Goal: Contribute content: Contribute content

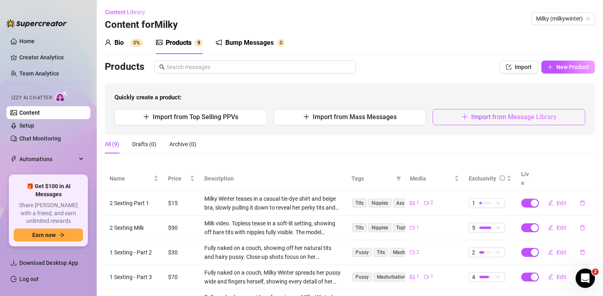
click at [493, 113] on span "Import from Message Library" at bounding box center [513, 117] width 85 height 8
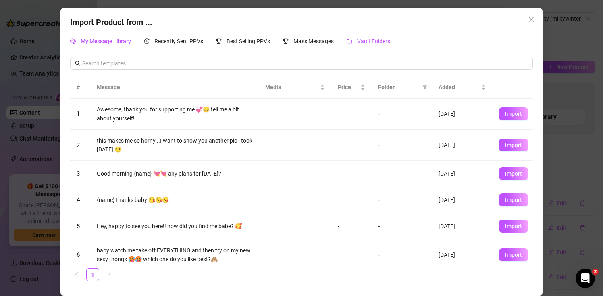
click at [380, 42] on span "Vault Folders" at bounding box center [373, 41] width 33 height 6
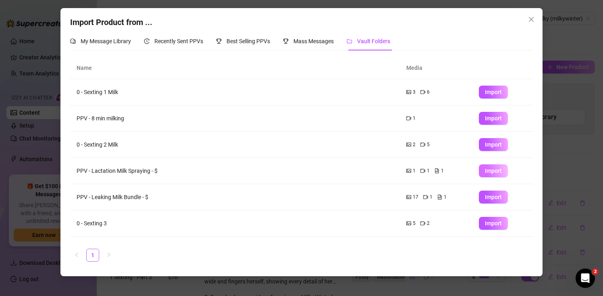
click at [492, 169] on span "Import" at bounding box center [493, 170] width 17 height 6
type textarea "Type your message here..."
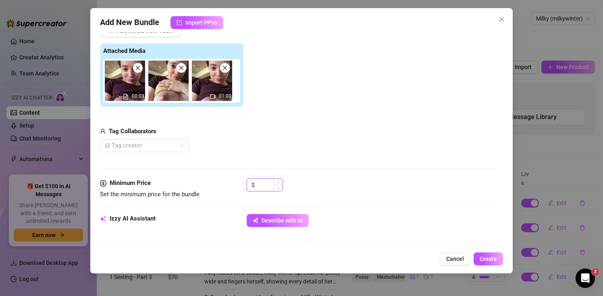
click at [266, 183] on input at bounding box center [269, 185] width 26 height 12
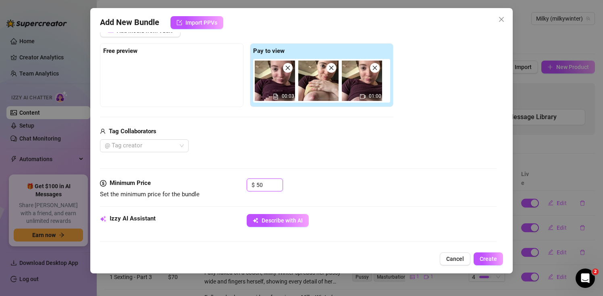
type input "50"
click at [309, 150] on div "@ Tag creator" at bounding box center [247, 145] width 294 height 13
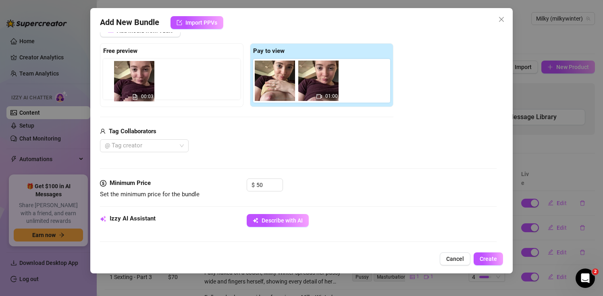
drag, startPoint x: 282, startPoint y: 79, endPoint x: 139, endPoint y: 79, distance: 142.7
click at [139, 79] on div "Free preview Pay to view 00:03 01:00" at bounding box center [247, 75] width 294 height 64
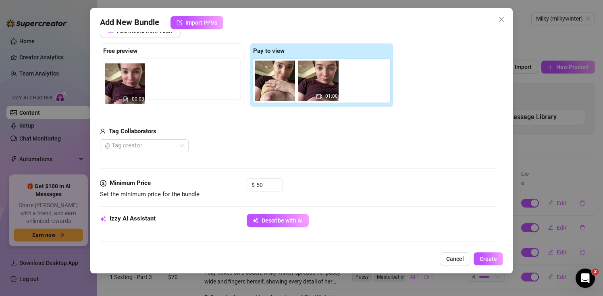
drag, startPoint x: 265, startPoint y: 79, endPoint x: 112, endPoint y: 80, distance: 152.8
click at [113, 80] on div "Free preview Pay to view 00:03 01:00" at bounding box center [247, 75] width 294 height 64
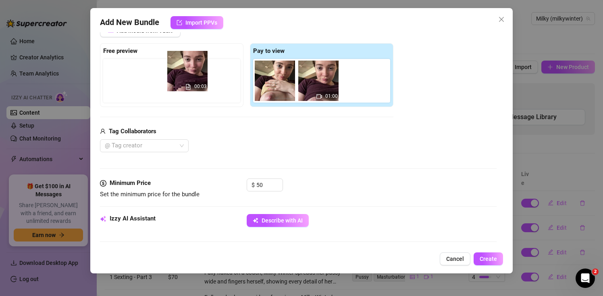
drag, startPoint x: 275, startPoint y: 79, endPoint x: 184, endPoint y: 69, distance: 91.2
click at [184, 69] on div "Free preview Pay to view 00:03 01:00" at bounding box center [247, 75] width 294 height 64
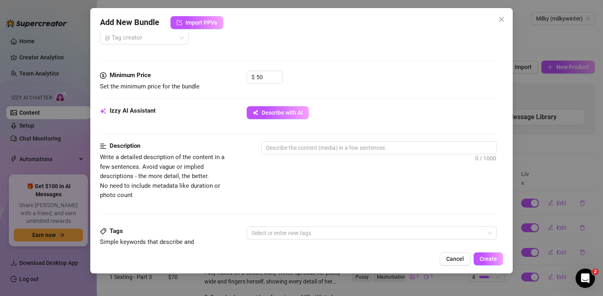
scroll to position [223, 0]
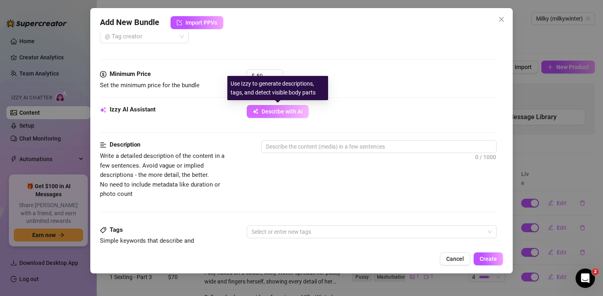
click at [281, 113] on span "Describe with AI" at bounding box center [282, 111] width 41 height 6
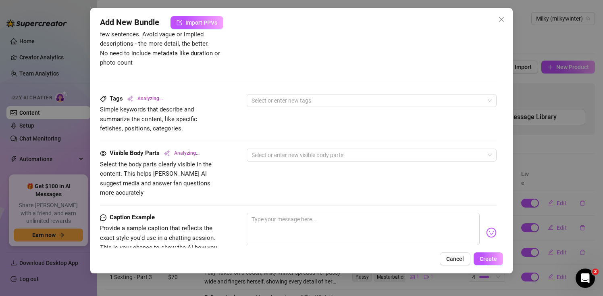
scroll to position [395, 0]
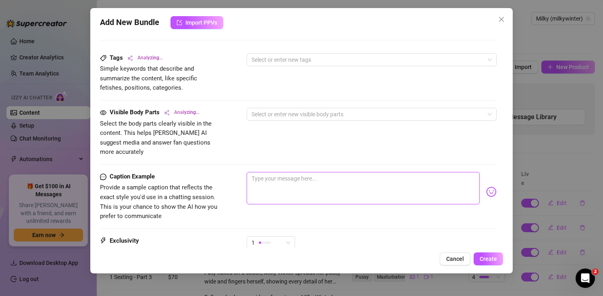
click at [280, 173] on textarea at bounding box center [363, 188] width 233 height 32
type textarea "D"
type textarea "Do"
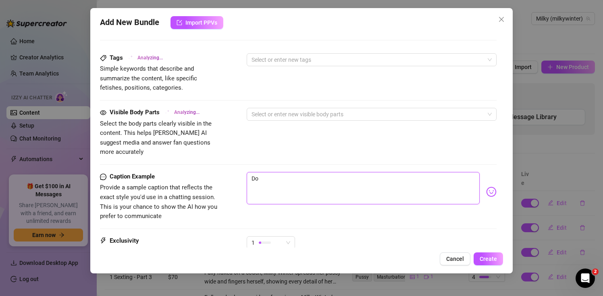
type textarea "Do"
type textarea "Do y"
type textarea "Do yo"
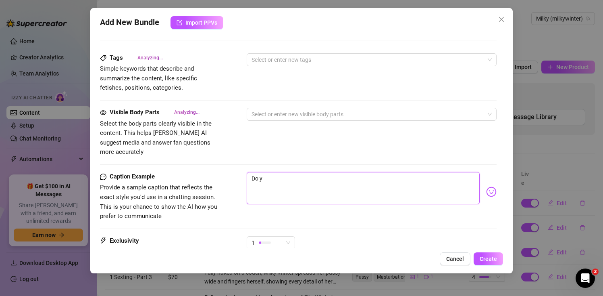
type textarea "Do yo"
type textarea "Do you"
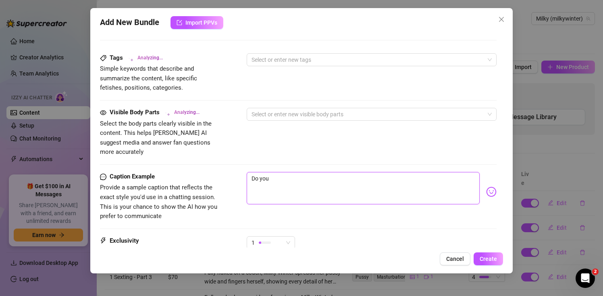
type textarea "Do you l"
type textarea "Do you lk"
type textarea "Do you lke"
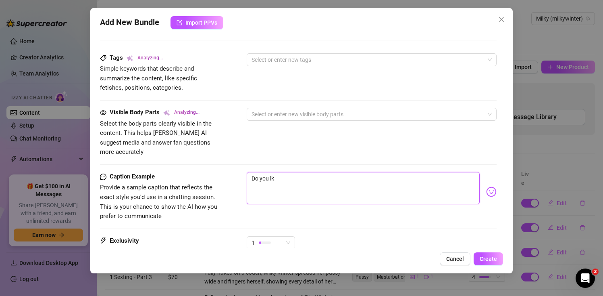
type textarea "Do you lke"
type textarea "Do you lke q"
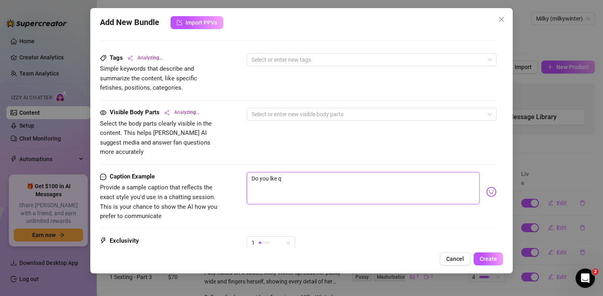
type textarea "Do you lke"
type textarea "Do you lke w"
type textarea "Do you lke wh"
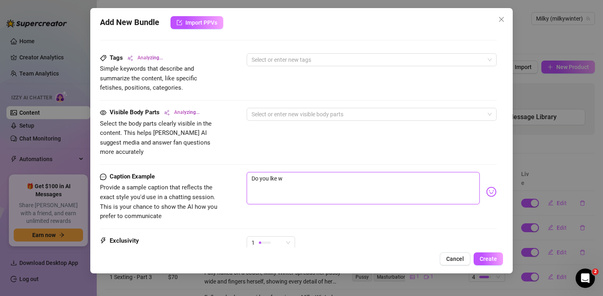
type textarea "Do you lke wh"
type textarea "Do you lke whe"
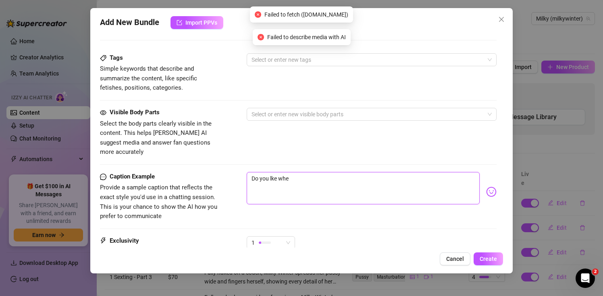
type textarea "Do you lke when"
click at [272, 172] on textarea "Do you lke when" at bounding box center [363, 188] width 233 height 32
type textarea "Do you loke when"
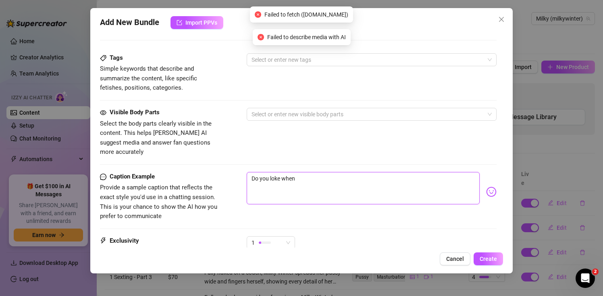
type textarea "Do you lke when"
type textarea "Do you like when"
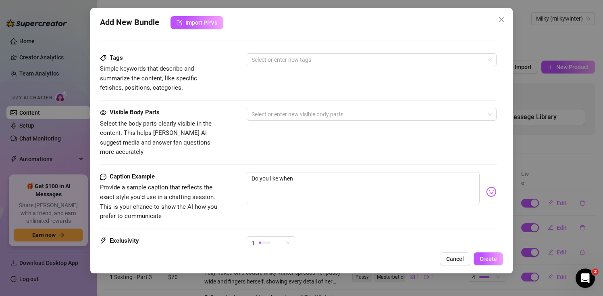
click at [314, 159] on div "Visible Body Parts Select the body parts clearly visible in the content. This h…" at bounding box center [298, 140] width 396 height 64
click at [300, 172] on textarea "Do you like when" at bounding box center [363, 188] width 233 height 32
type textarea "Do you like when"
type textarea "Do you like when m"
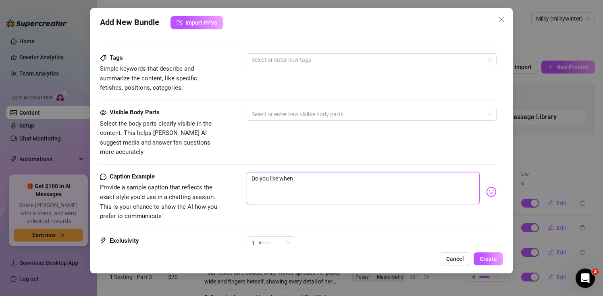
type textarea "Do you like when m"
type textarea "Do you like when my"
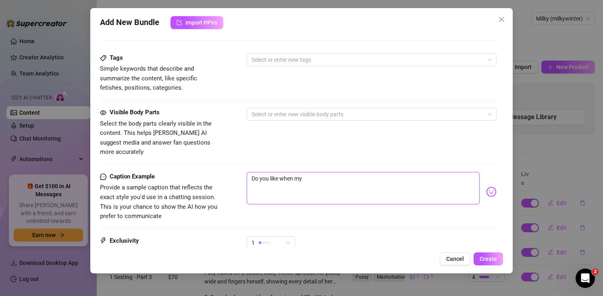
type textarea "Do you like when my i"
type textarea "Do you like when my il"
type textarea "Do you like when my ilk"
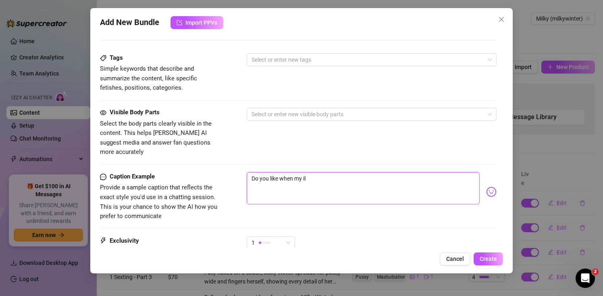
type textarea "Do you like when my ilk"
type textarea "Do you like when my ilk s"
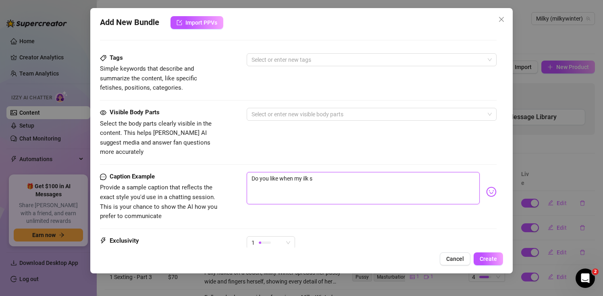
type textarea "Do you like when my ilk sp"
type textarea "Do you like when my ilk spr"
type textarea "Do you like when my ilk spra"
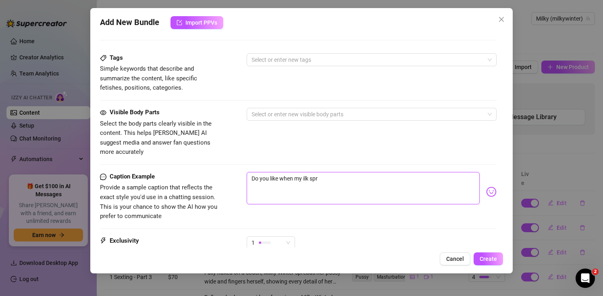
type textarea "Do you like when my ilk spra"
type textarea "Do you like when my ilk spray"
type textarea "Do you like when my ilk sprays"
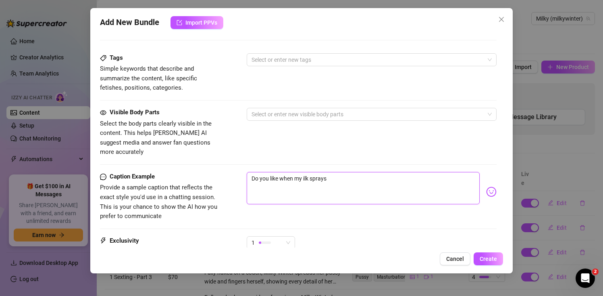
type textarea "Do you like when my ilk sprays"
type textarea "Do you like when my ilk sprays e"
type textarea "Do you like when my ilk sprays [PERSON_NAME]"
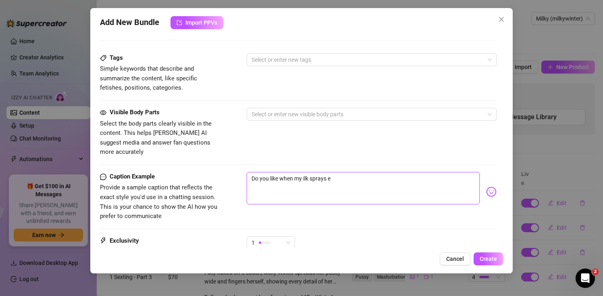
type textarea "Do you like when my ilk sprays [PERSON_NAME]"
type textarea "Do you like when my ilk sprays ever"
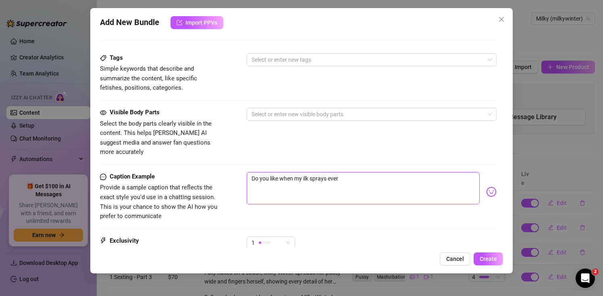
type textarea "Do you like when my ilk sprays every"
type textarea "Do you like when my ilk sprays everyw"
type textarea "Do you like when my ilk sprays everywh"
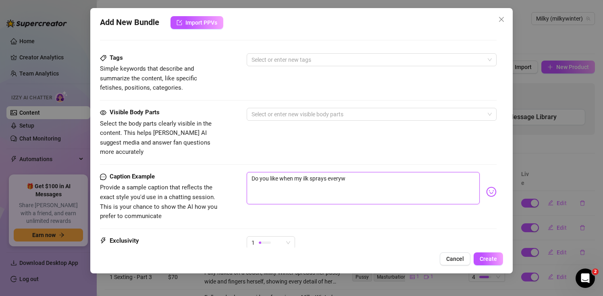
type textarea "Do you like when my ilk sprays everywh"
type textarea "Do you like when my ilk sprays everywha"
type textarea "Do you like when my ilk sprays everywh"
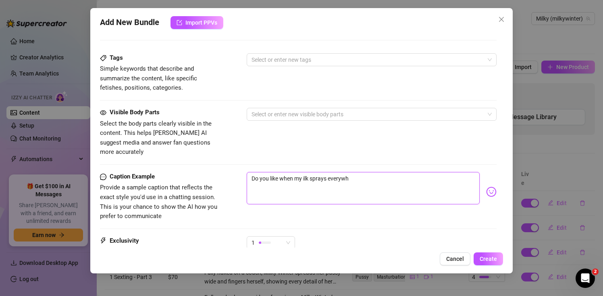
type textarea "Do you like when my ilk sprays everywhe"
type textarea "Do you like when my ilk sprays everywher"
type textarea "Do you like when my ilk sprays everywhere"
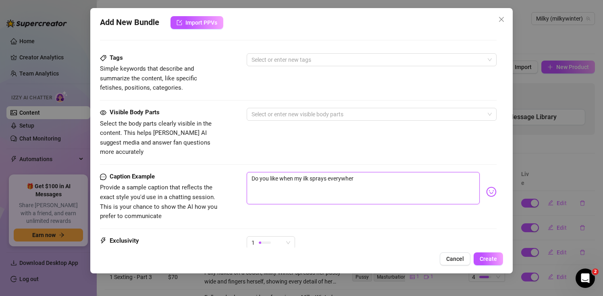
type textarea "Do you like when my ilk sprays everywhere"
type textarea "Do you like when my ilk sprays everywhere?"
type textarea "Do you like when my ilk sprays everywhere??"
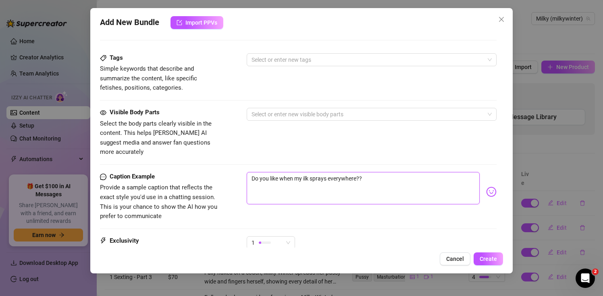
type textarea "Do you like when my ilk sprays everywhere???"
click at [303, 172] on textarea "Do you like when my ilk sprays everywhere???" at bounding box center [363, 188] width 233 height 32
type textarea "Do you like when my milk sprays everywhere???"
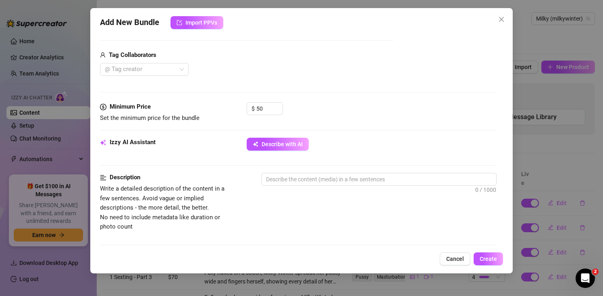
scroll to position [192, 0]
type textarea "Do you like when my milk sprays everywhere???"
click at [284, 146] on span "Describe with AI" at bounding box center [282, 143] width 41 height 6
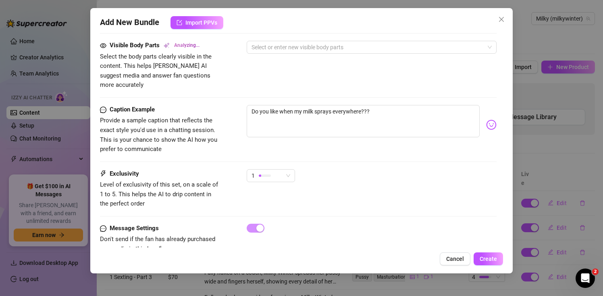
scroll to position [458, 0]
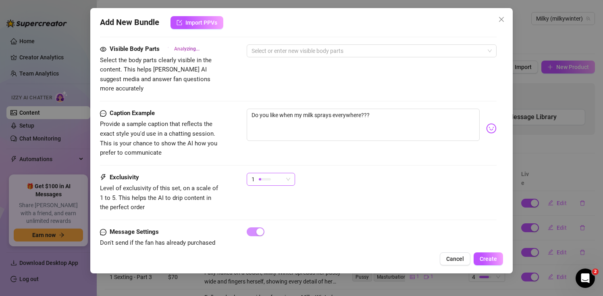
click at [280, 173] on div "1" at bounding box center [267, 179] width 31 height 12
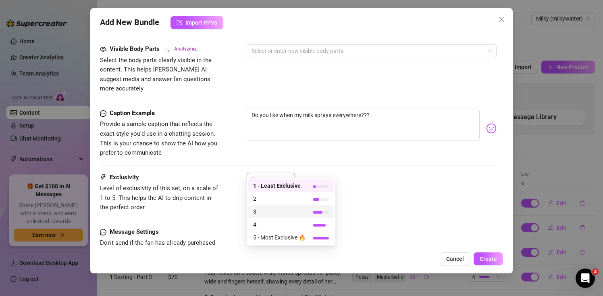
click at [271, 208] on span "3" at bounding box center [279, 211] width 52 height 9
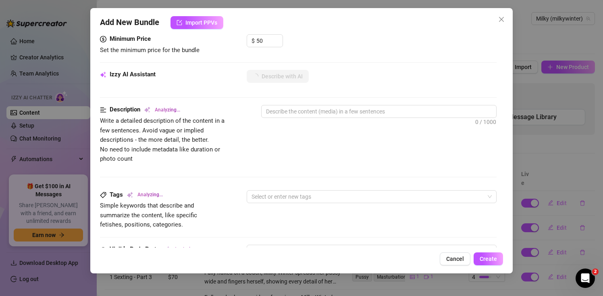
type textarea "Wearing"
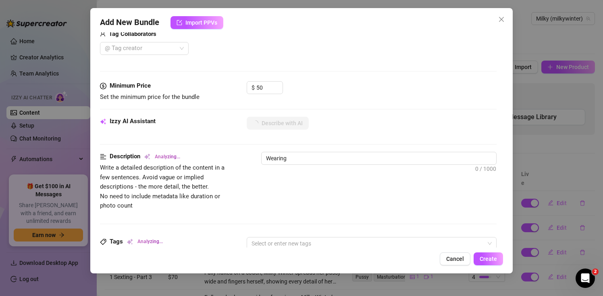
type textarea "Wearing a"
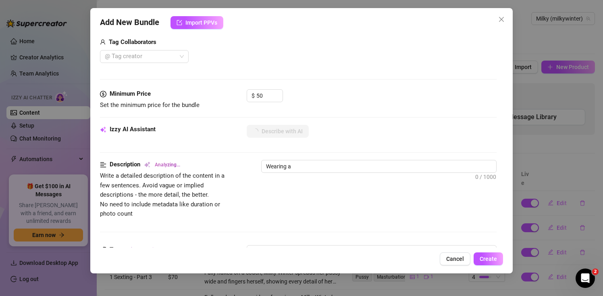
type textarea "Wearing a tight"
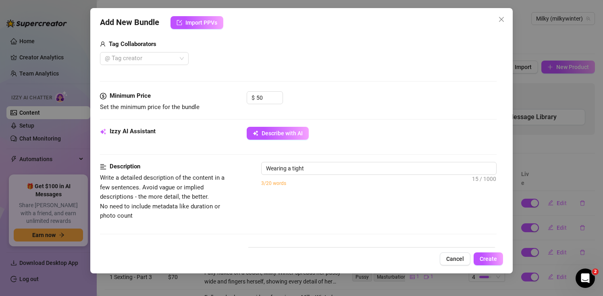
type textarea "Wearing a tight maroon"
type textarea "Wearing a tight maroon top"
type textarea "Wearing a tight maroon top pulled"
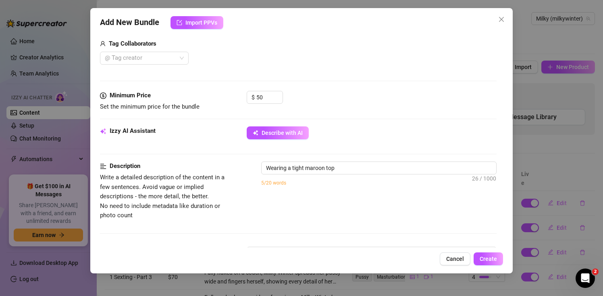
type textarea "Wearing a tight maroon top pulled"
type textarea "Wearing a tight maroon top pulled up,"
type textarea "Wearing a tight maroon top pulled up, the"
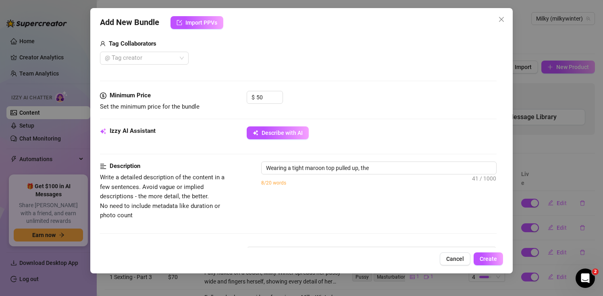
type textarea "Wearing a tight maroon top pulled up, the model"
type textarea "Wearing a tight maroon top pulled up, the model exposes"
type textarea "Wearing a tight maroon top pulled up, the model exposes one"
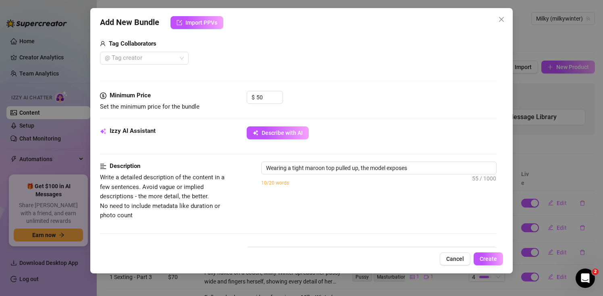
type textarea "Wearing a tight maroon top pulled up, the model exposes one"
type textarea "Wearing a tight maroon top pulled up, the model exposes one huge,"
type textarea "Wearing a tight maroon top pulled up, the model exposes one huge, milky"
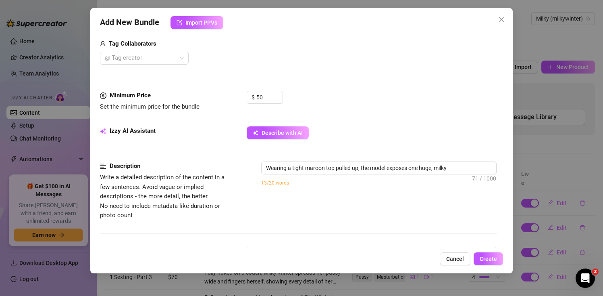
type textarea "Wearing a tight maroon top pulled up, the model exposes one huge, milky tit"
type textarea "Wearing a tight maroon top pulled up, the model exposes one huge, milky tit with"
type textarea "Wearing a tight maroon top pulled up, the model exposes one huge, milky tit wit…"
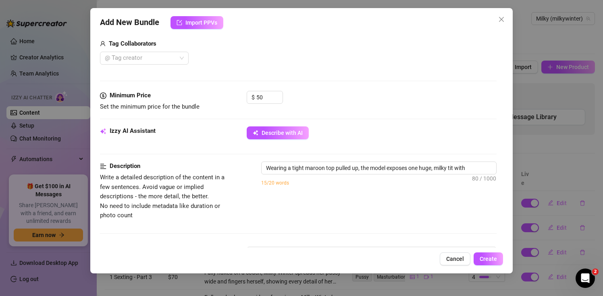
type textarea "Wearing a tight maroon top pulled up, the model exposes one huge, milky tit wit…"
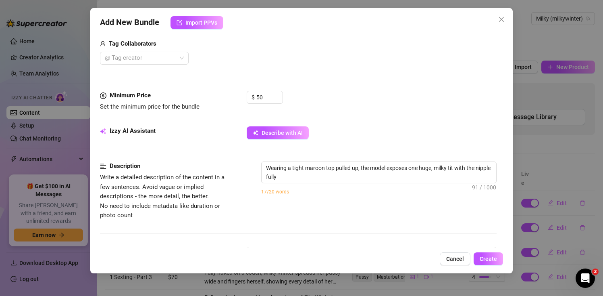
type textarea "Wearing a tight maroon top pulled up, the model exposes one huge, milky tit wit…"
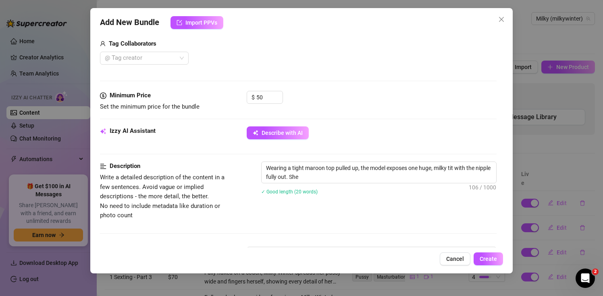
type textarea "Wearing a tight maroon top pulled up, the model exposes one huge, milky tit wit…"
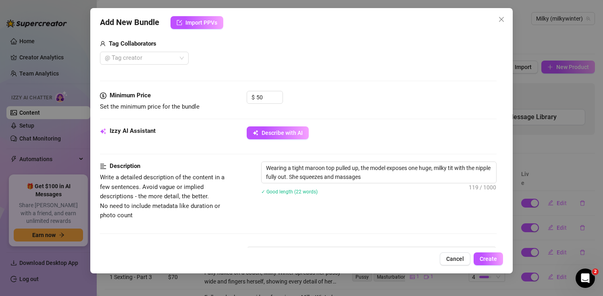
type textarea "Wearing a tight maroon top pulled up, the model exposes one huge, milky tit wit…"
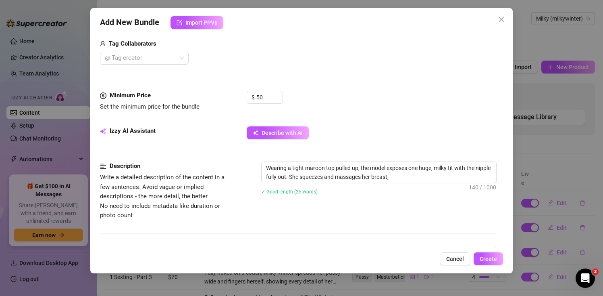
type textarea "Wearing a tight maroon top pulled up, the model exposes one huge, milky tit wit…"
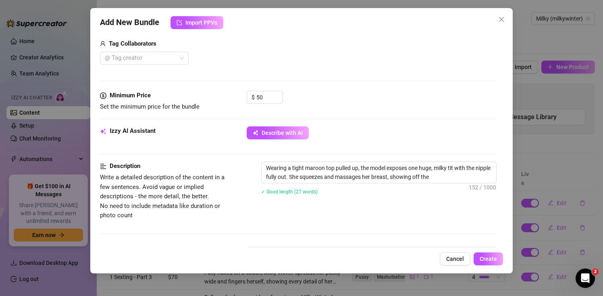
type textarea "Wearing a tight maroon top pulled up, the model exposes one huge, milky tit wit…"
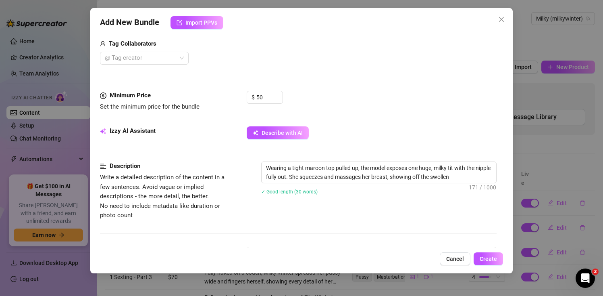
type textarea "Wearing a tight maroon top pulled up, the model exposes one huge, milky tit wit…"
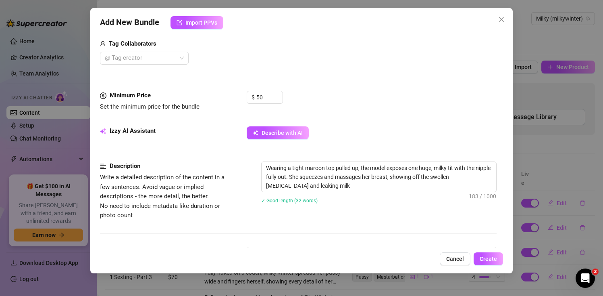
type textarea "Wearing a tight maroon top pulled up, the model exposes one huge, milky tit wit…"
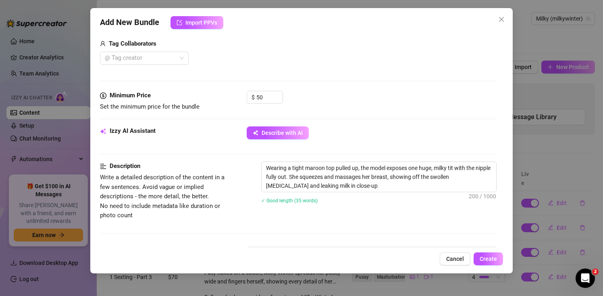
type textarea "Wearing a tight maroon top pulled up, the model exposes one huge, milky tit wit…"
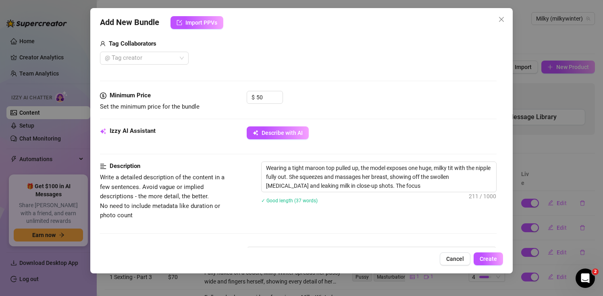
type textarea "Wearing a tight maroon top pulled up, the model exposes one huge, milky tit wit…"
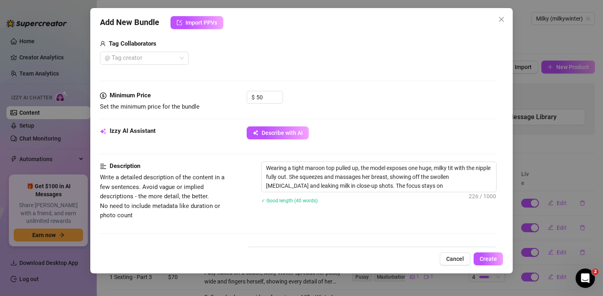
type textarea "Wearing a tight maroon top pulled up, the model exposes one huge, milky tit wit…"
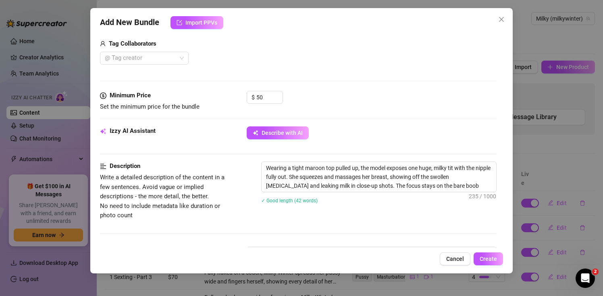
type textarea "Wearing a tight maroon top pulled up, the model exposes one huge, milky tit wit…"
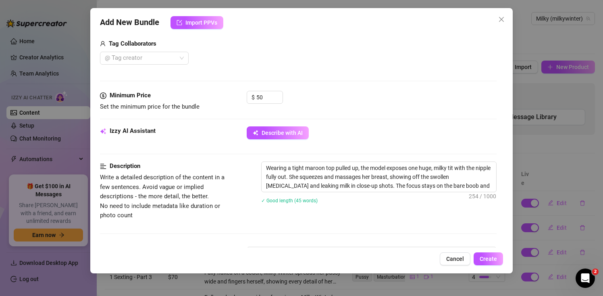
type textarea "Wearing a tight maroon top pulled up, the model exposes one huge, milky tit wit…"
click at [352, 184] on textarea "Wearing a tight maroon top pulled up, the model exposes one huge, milky tit wit…" at bounding box center [379, 177] width 234 height 30
type textarea "Wearing a tight maroon top pulled up, the model exposes one huge, milky tit wit…"
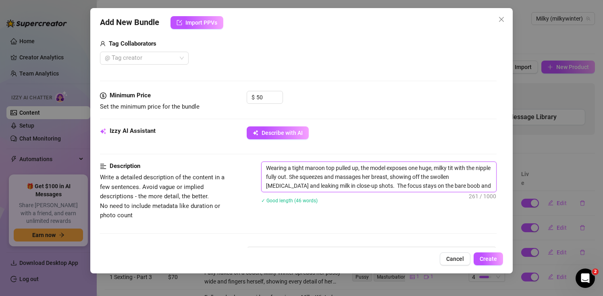
type textarea "Wearing a tight maroon top pulled up, the model exposes one huge, milky tit wit…"
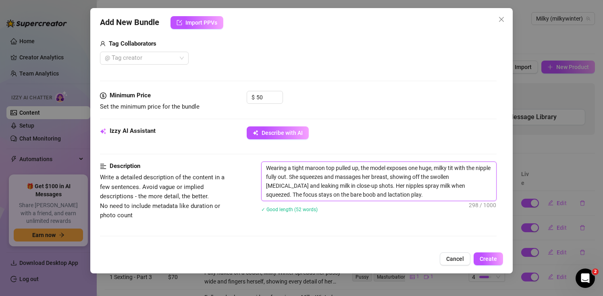
drag, startPoint x: 356, startPoint y: 194, endPoint x: 336, endPoint y: 194, distance: 20.6
click at [336, 194] on textarea "Wearing a tight maroon top pulled up, the model exposes one huge, milky tit wit…" at bounding box center [379, 181] width 234 height 39
click at [371, 192] on textarea "Wearing a tight maroon top pulled up, the model exposes one huge, milky tit wit…" at bounding box center [379, 181] width 234 height 39
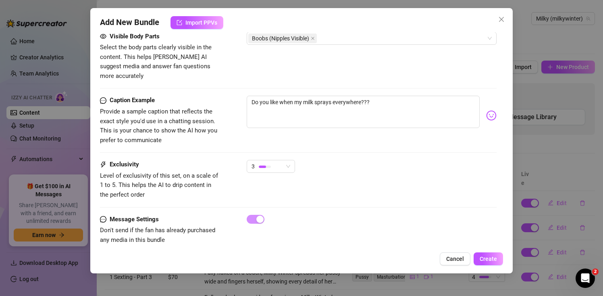
scroll to position [477, 0]
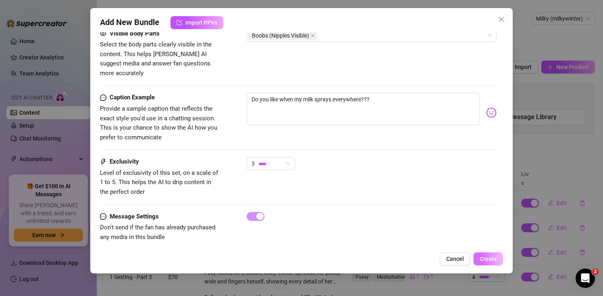
click at [485, 256] on span "Create" at bounding box center [488, 258] width 17 height 6
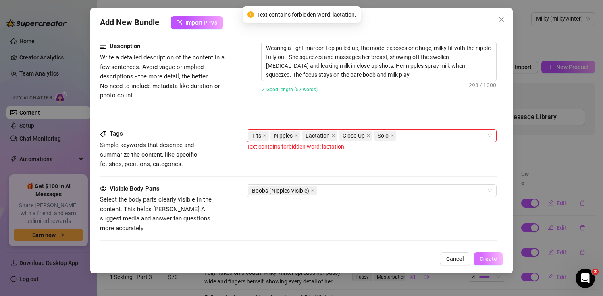
scroll to position [318, 0]
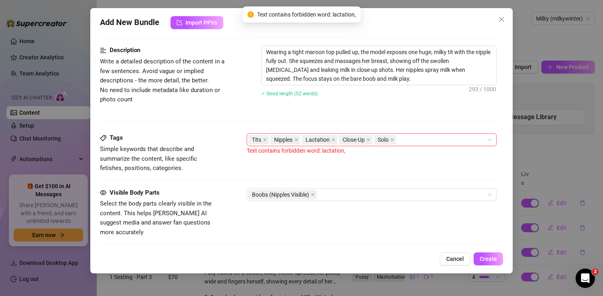
click at [331, 139] on span "Lactation" at bounding box center [319, 140] width 35 height 10
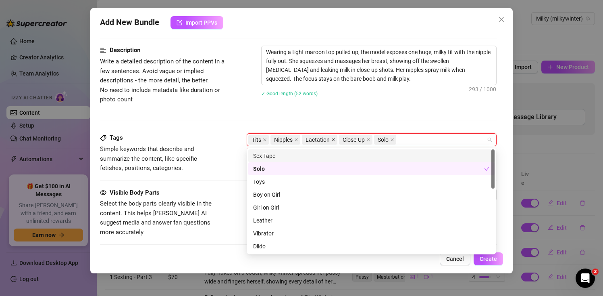
click at [335, 140] on icon "close" at bounding box center [333, 139] width 4 height 4
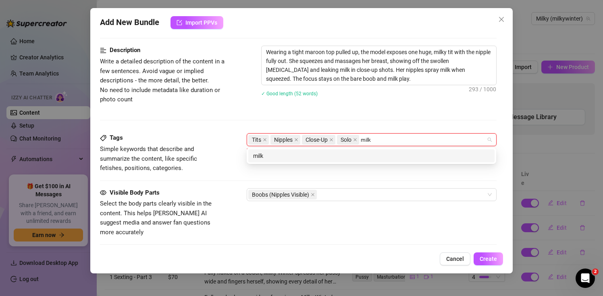
click at [363, 153] on div "milk" at bounding box center [371, 155] width 237 height 9
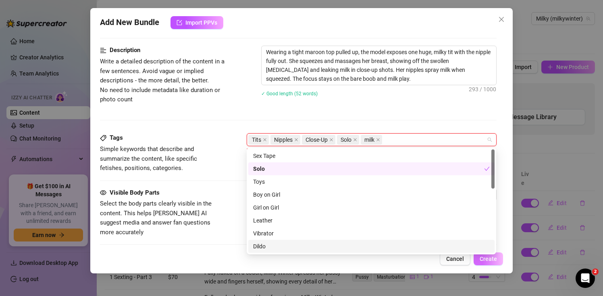
click at [489, 260] on span "Create" at bounding box center [488, 258] width 17 height 6
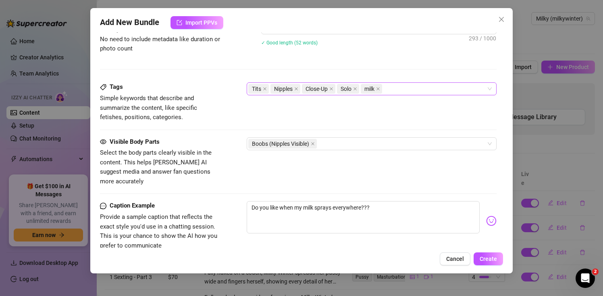
scroll to position [477, 0]
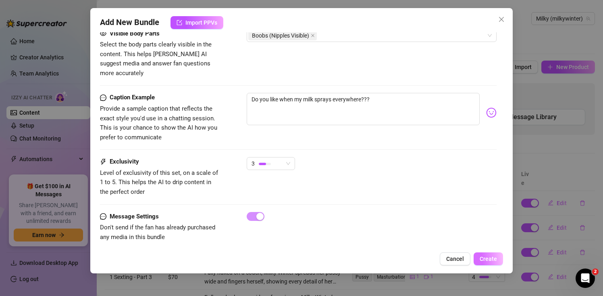
click at [493, 261] on span "Create" at bounding box center [488, 258] width 17 height 6
click at [500, 20] on icon "close" at bounding box center [501, 19] width 6 height 6
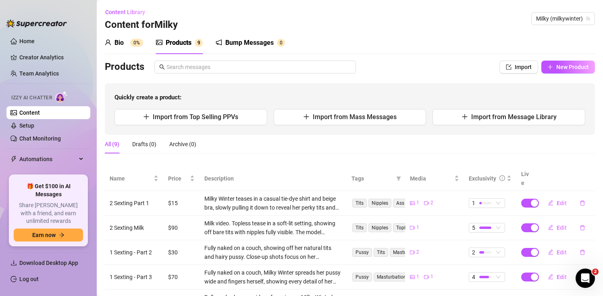
click at [125, 43] on div "Bio 0%" at bounding box center [124, 43] width 38 height 10
